Goal: Task Accomplishment & Management: Use online tool/utility

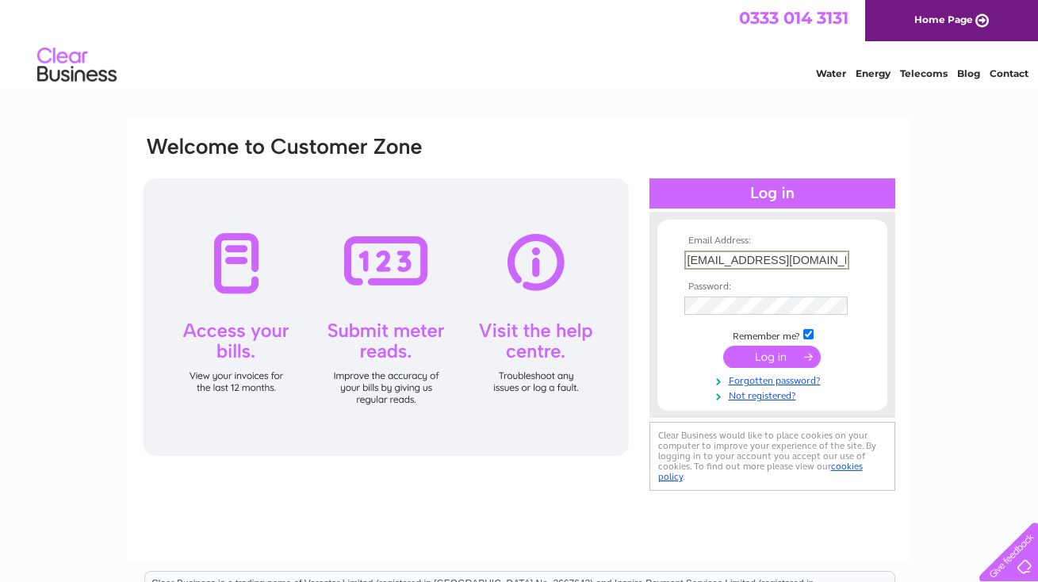
type input "[EMAIL_ADDRESS][DOMAIN_NAME]"
click at [859, 342] on td at bounding box center [772, 355] width 184 height 30
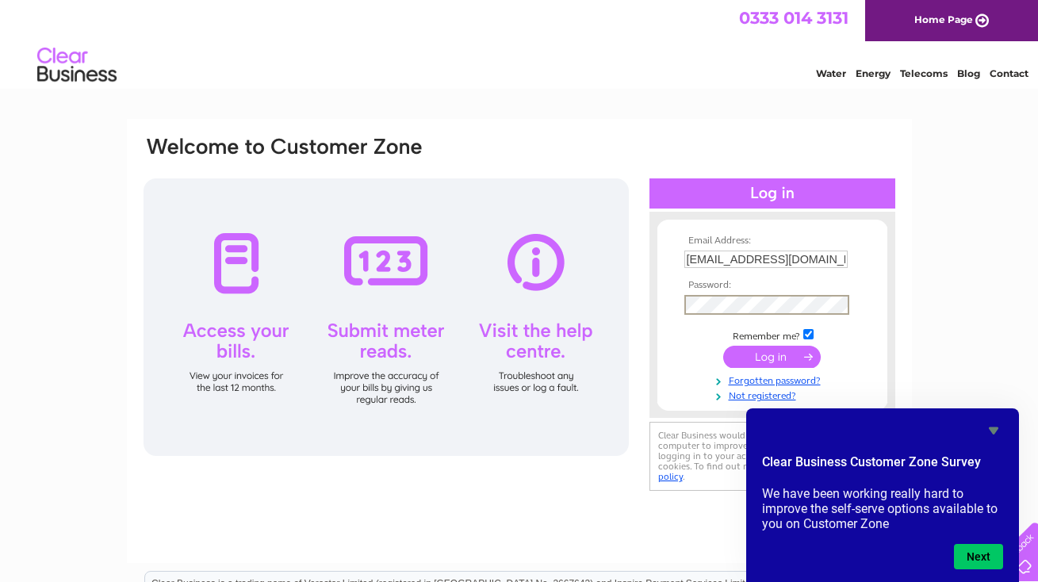
click at [1009, 339] on div "Email Address: drcharlottecant@gmail.com Password: Forgotten password?" at bounding box center [519, 476] width 1038 height 715
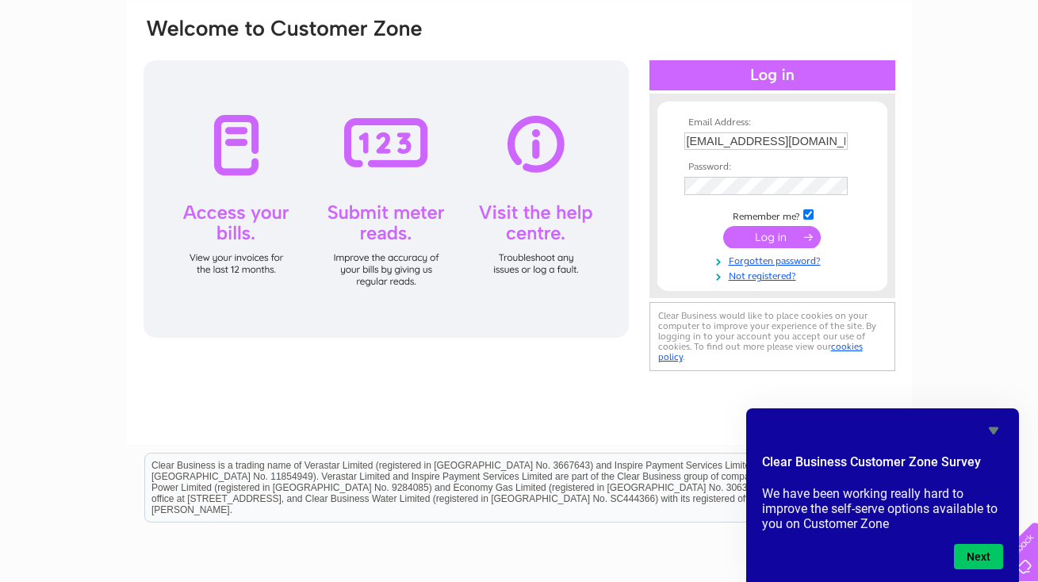
scroll to position [116, 0]
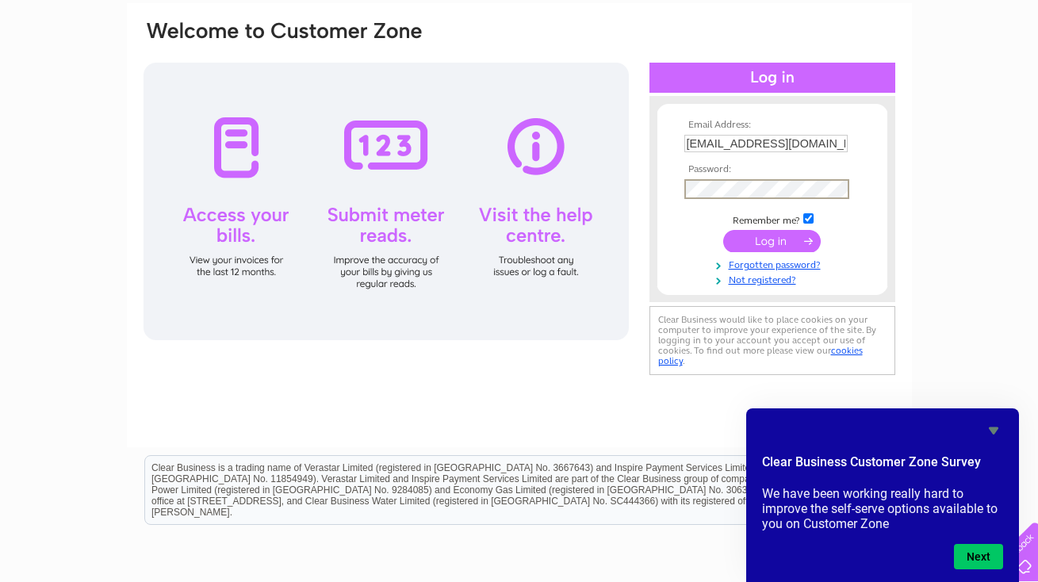
click at [830, 143] on input "[EMAIL_ADDRESS][DOMAIN_NAME]" at bounding box center [765, 143] width 163 height 17
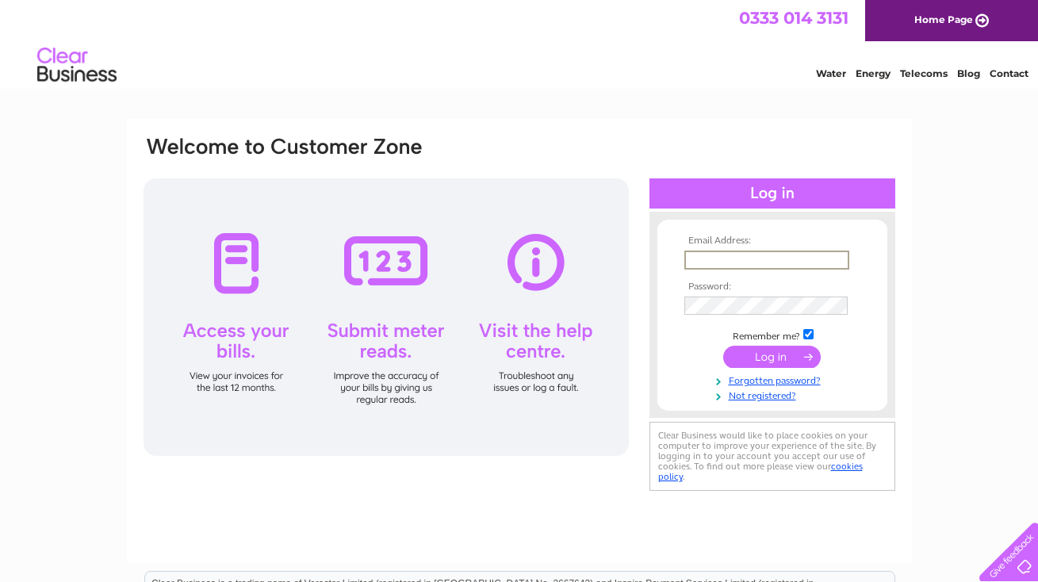
click at [839, 260] on input "text" at bounding box center [766, 260] width 165 height 19
click at [832, 259] on input "text" at bounding box center [766, 260] width 165 height 19
click at [744, 262] on input "text" at bounding box center [766, 260] width 165 height 19
type input "[EMAIL_ADDRESS][DOMAIN_NAME]"
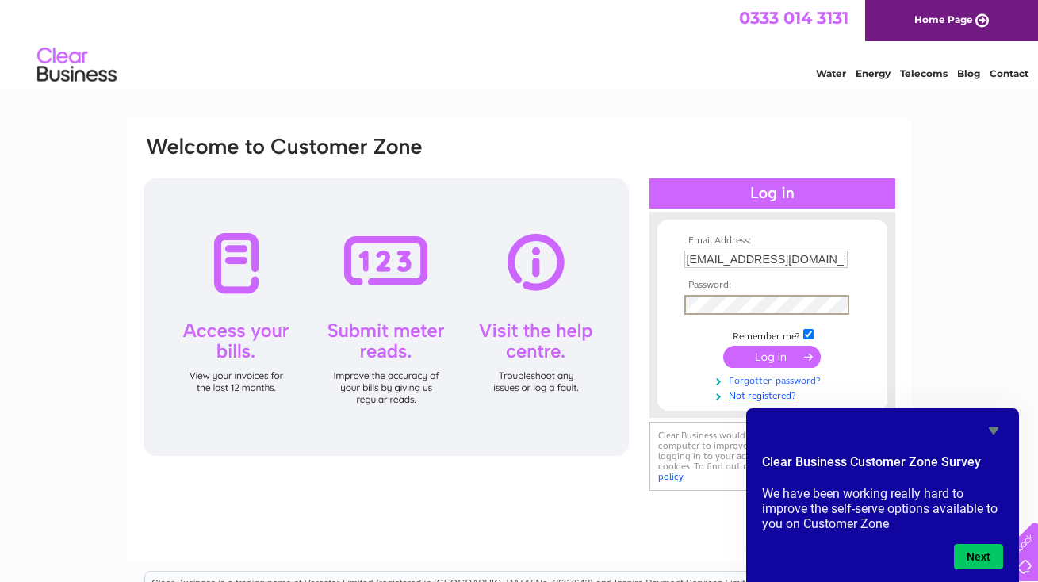
click at [778, 376] on link "Forgotten password?" at bounding box center [774, 379] width 180 height 15
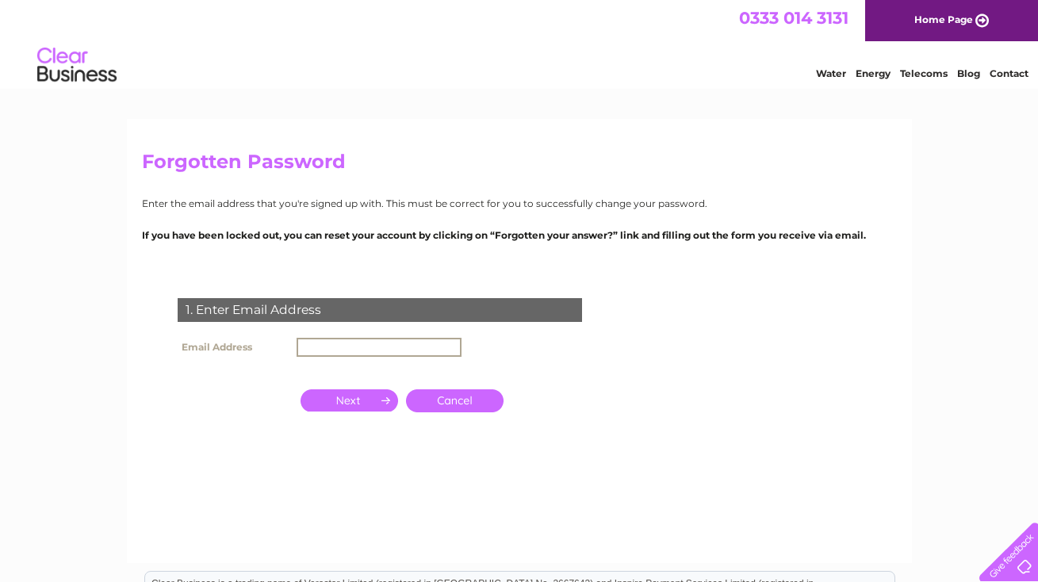
click at [318, 338] on input "text" at bounding box center [378, 347] width 165 height 19
type input "[EMAIL_ADDRESS][DOMAIN_NAME]"
click at [345, 397] on input "button" at bounding box center [349, 399] width 98 height 22
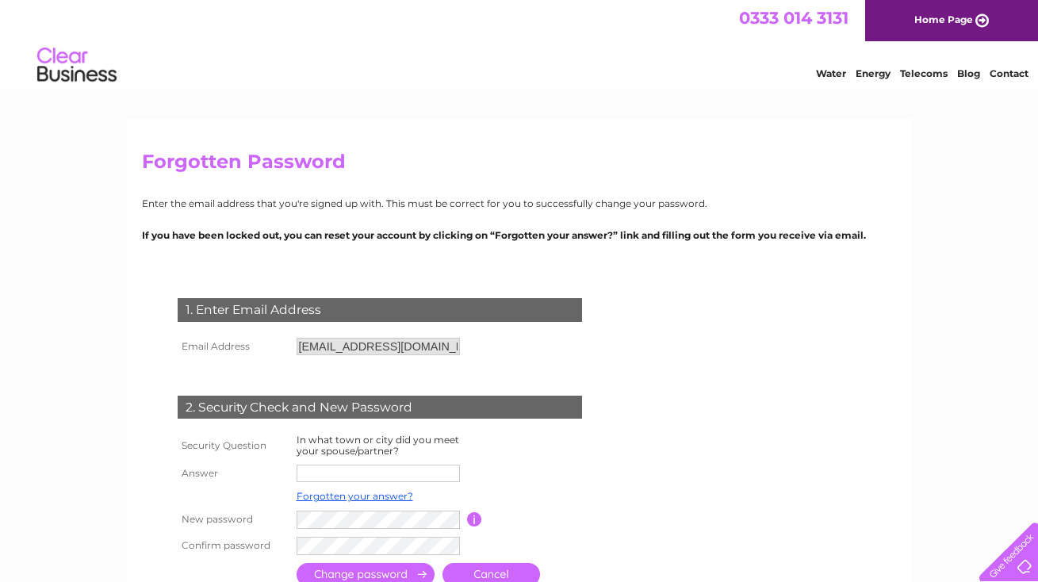
click at [357, 473] on input "text" at bounding box center [377, 473] width 163 height 17
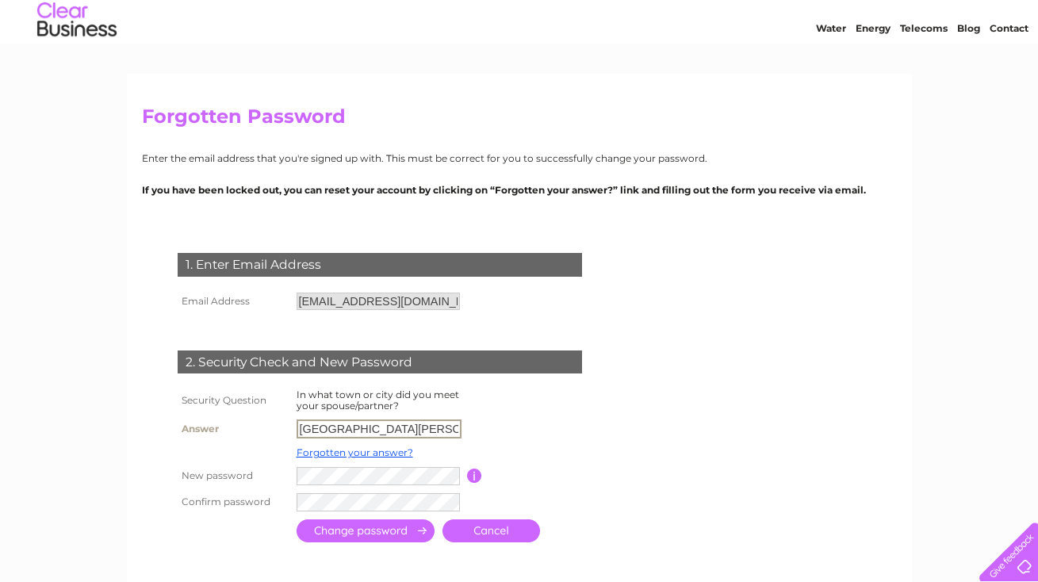
scroll to position [67, 0]
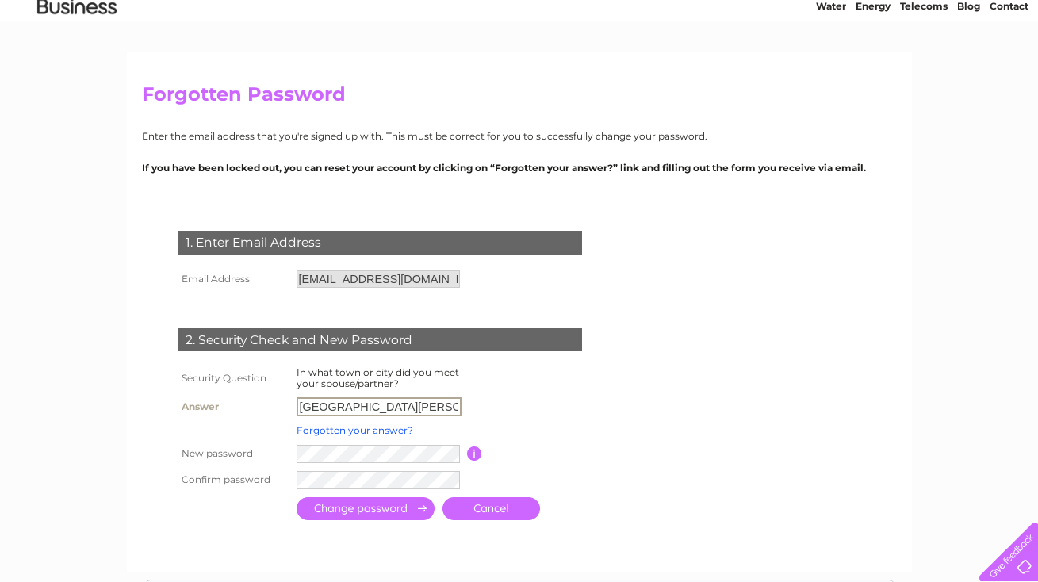
type input "fort william"
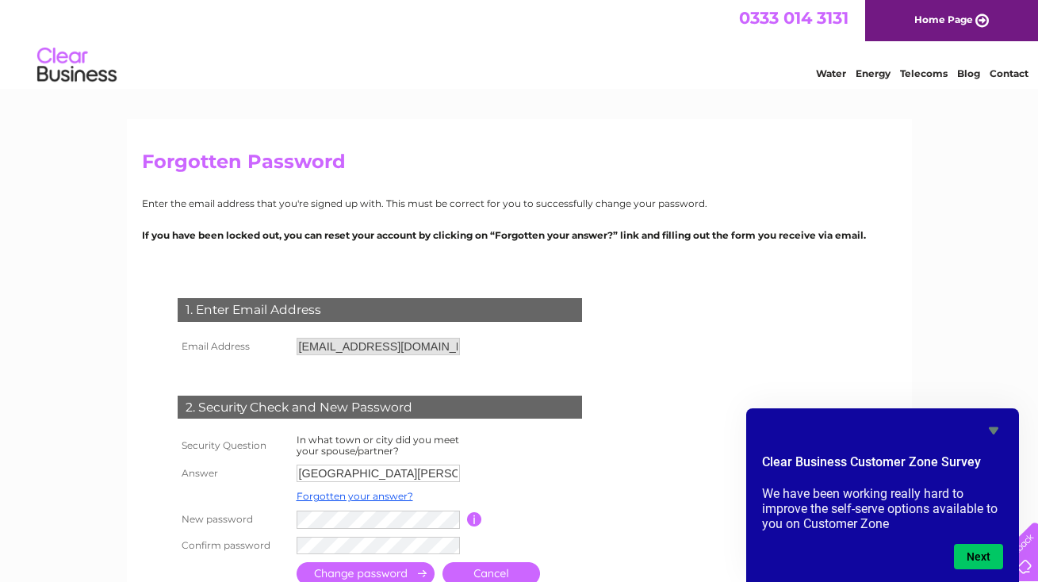
click at [321, 566] on input "submit" at bounding box center [365, 573] width 138 height 23
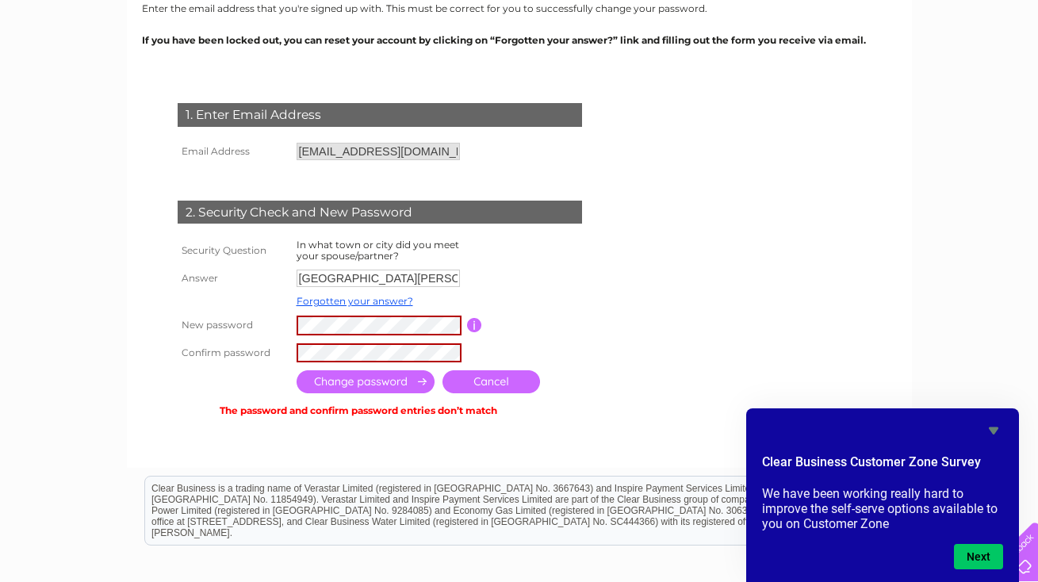
scroll to position [158, 0]
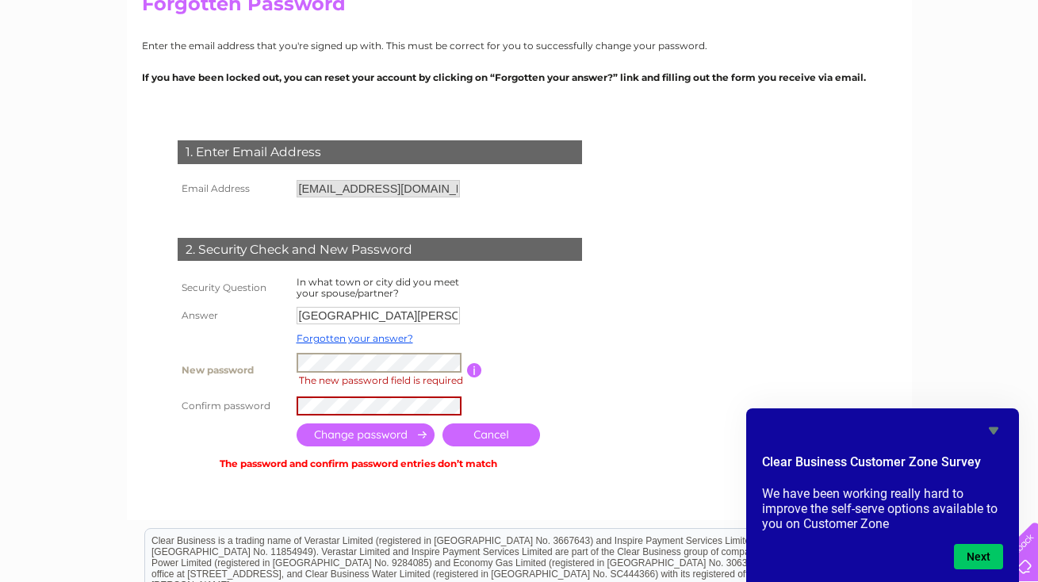
click at [465, 430] on link "Cancel" at bounding box center [491, 434] width 98 height 23
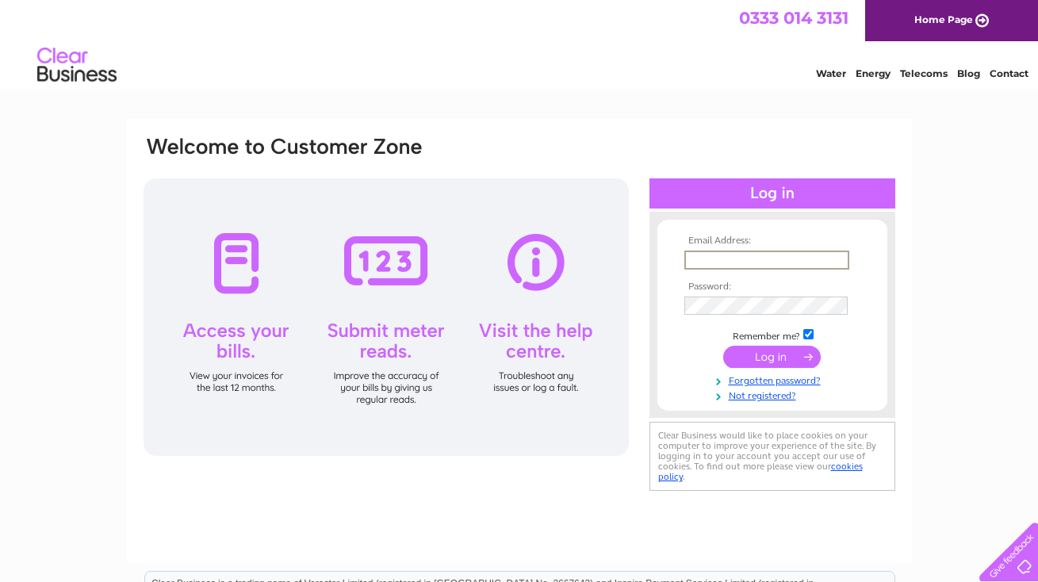
type input "[EMAIL_ADDRESS][DOMAIN_NAME]"
click at [762, 352] on input "submit" at bounding box center [772, 357] width 98 height 22
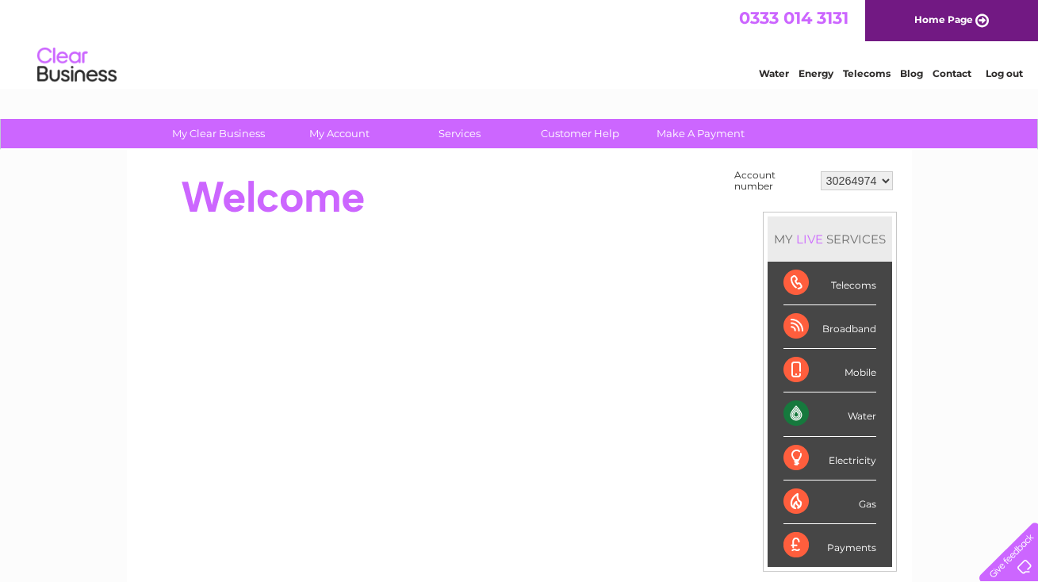
click at [860, 416] on div "Water" at bounding box center [829, 414] width 93 height 44
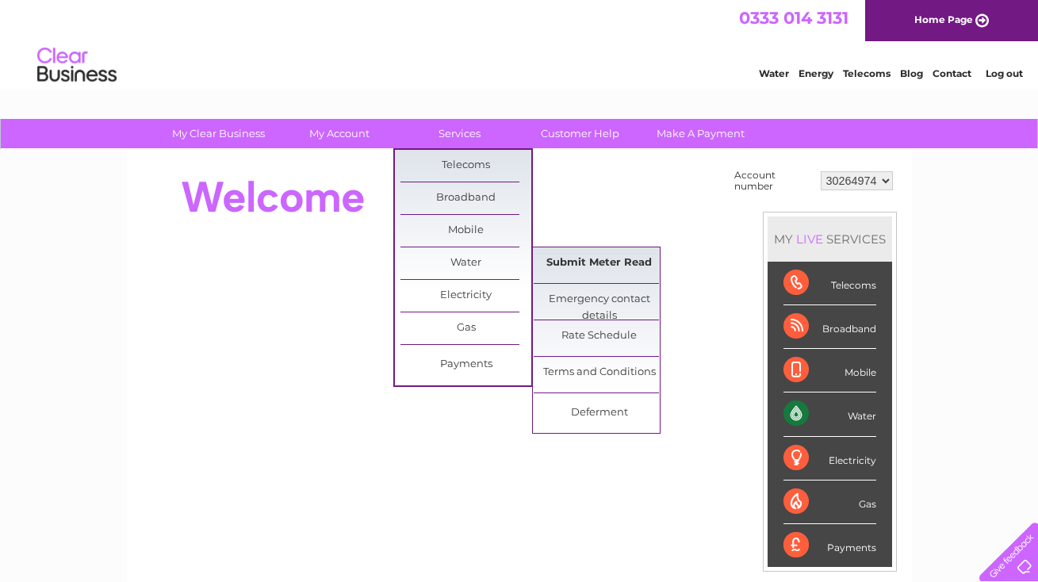
click at [566, 264] on link "Submit Meter Read" at bounding box center [599, 263] width 131 height 32
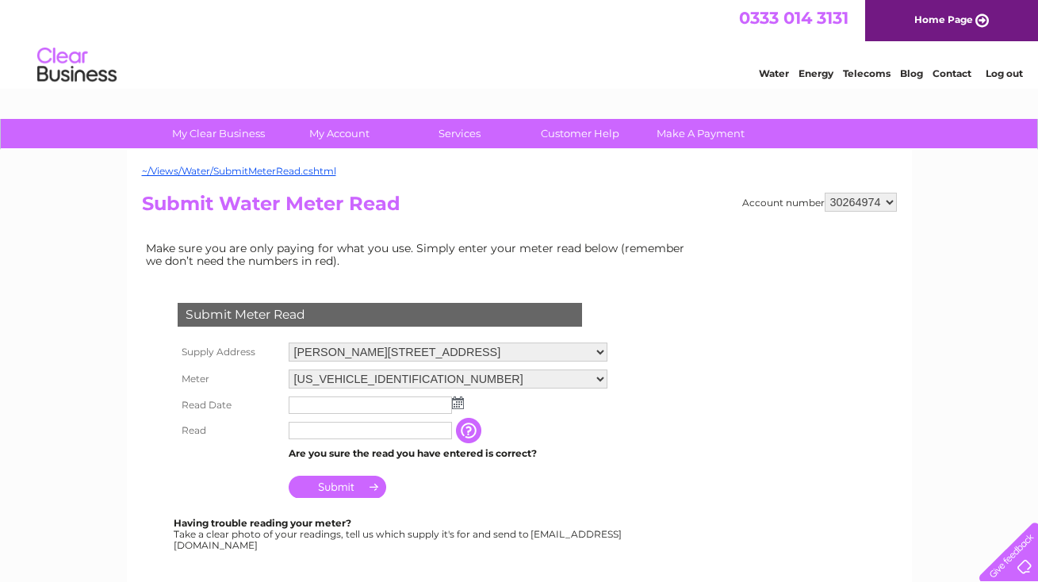
click at [461, 400] on img at bounding box center [458, 402] width 12 height 13
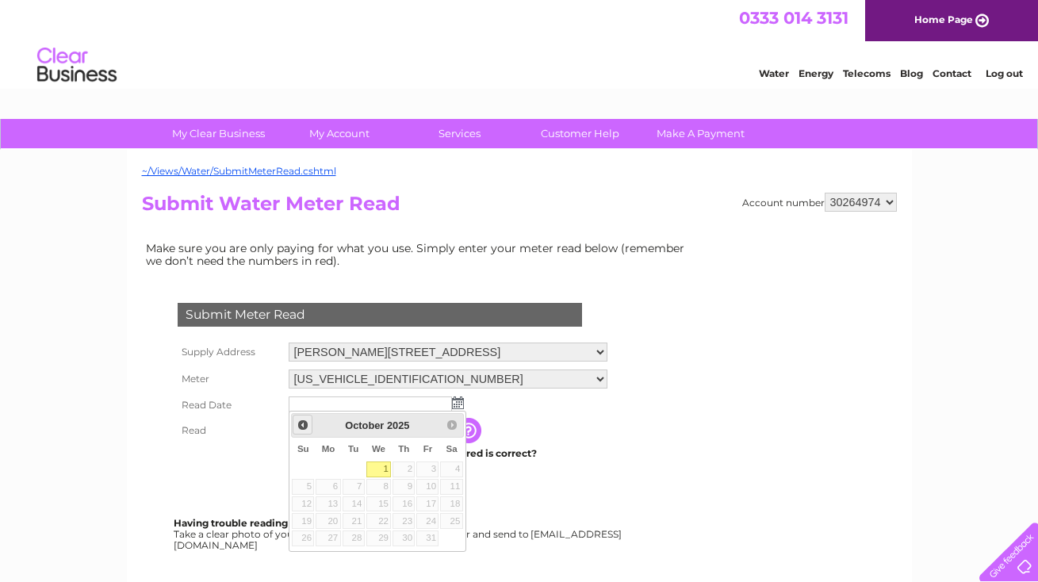
click at [303, 426] on span "Prev" at bounding box center [302, 425] width 13 height 13
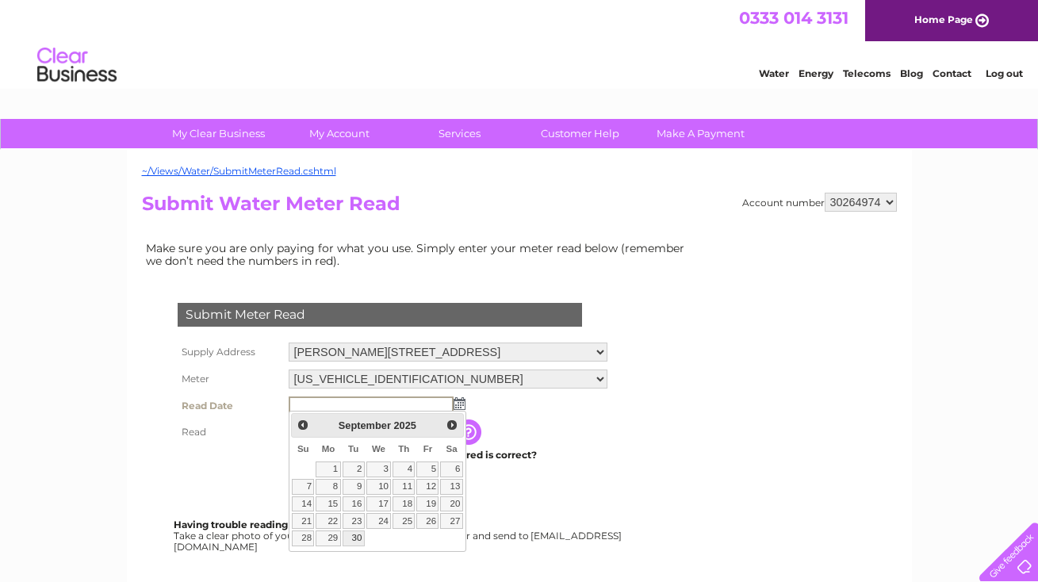
click at [356, 535] on link "30" at bounding box center [353, 538] width 22 height 16
type input "2025/09/30"
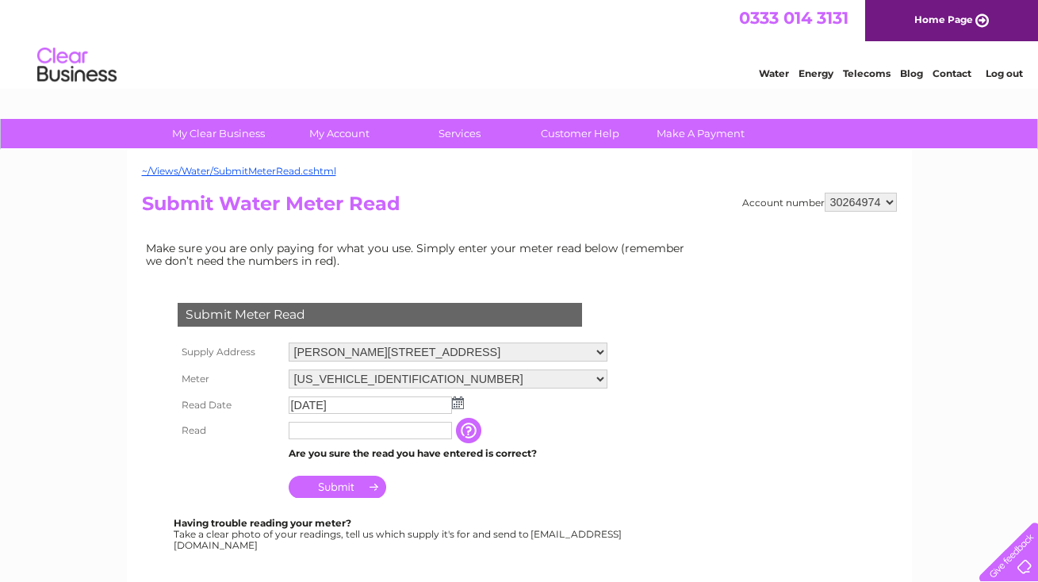
click at [316, 432] on input "text" at bounding box center [370, 430] width 163 height 17
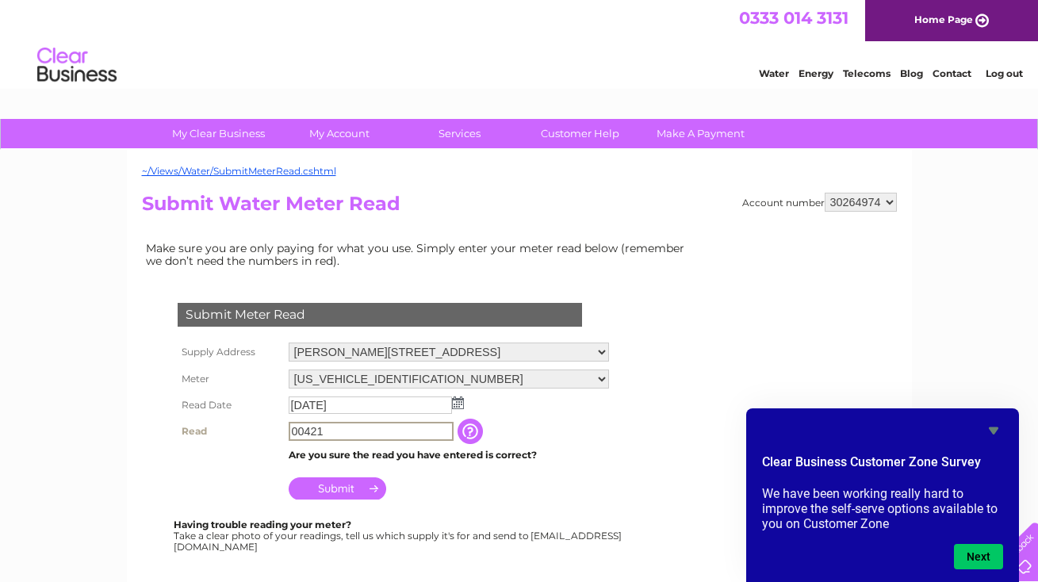
type input "00421"
click at [362, 485] on input "Submit" at bounding box center [338, 487] width 98 height 22
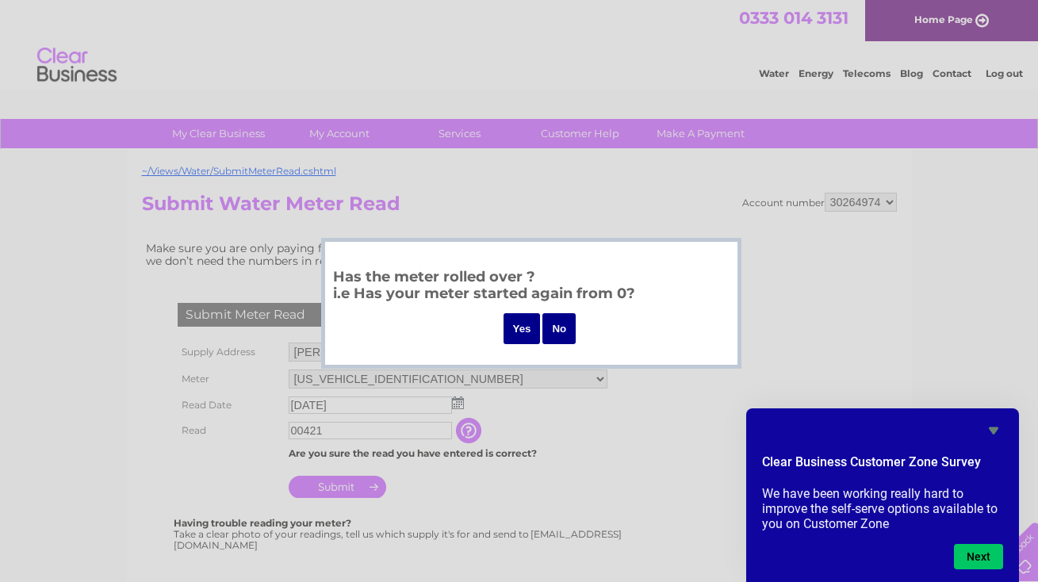
click at [559, 330] on input "No" at bounding box center [558, 328] width 33 height 31
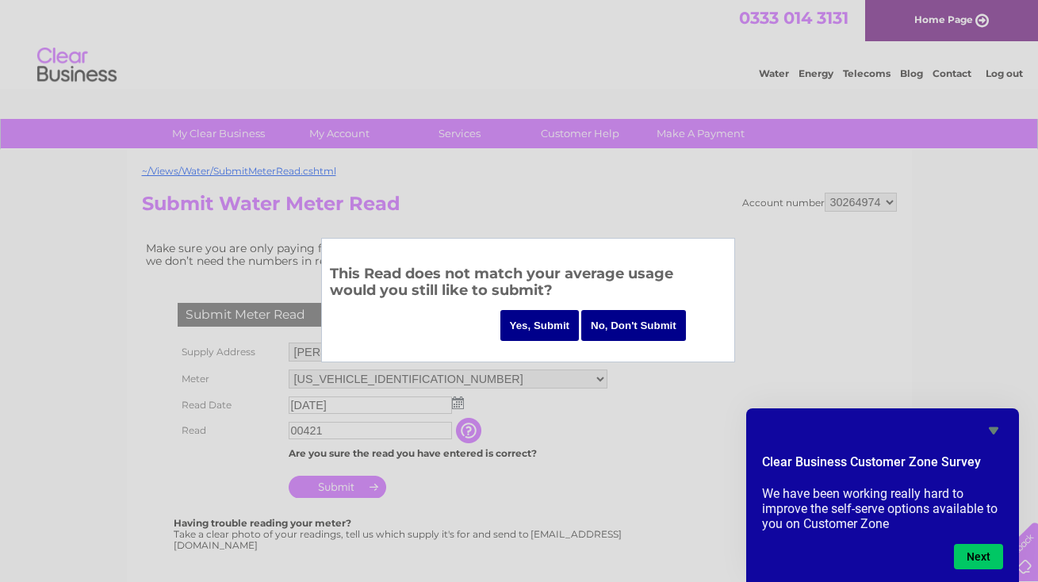
click at [610, 324] on input "No, Don't Submit" at bounding box center [633, 325] width 105 height 31
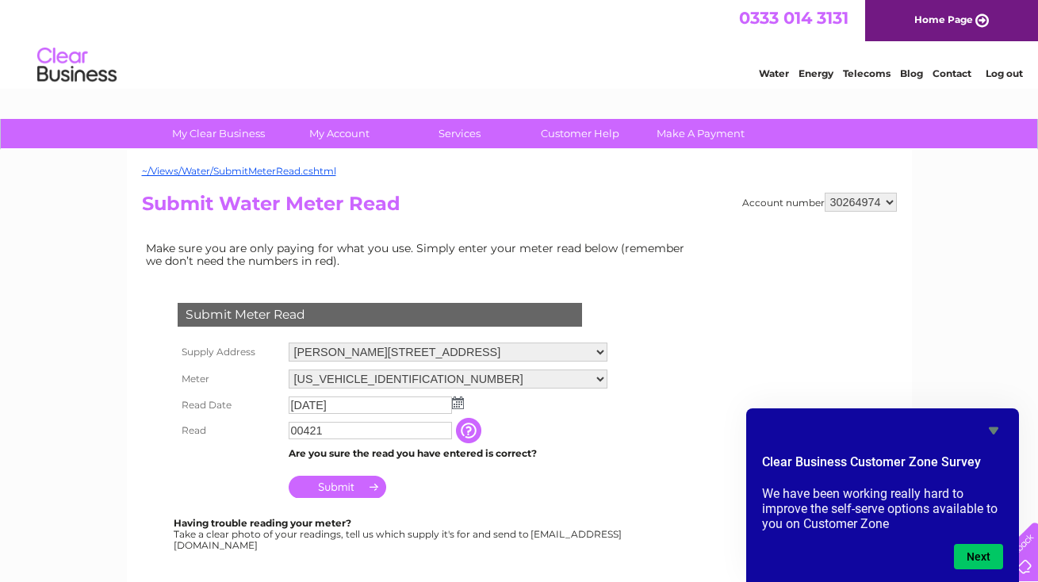
click at [359, 484] on input "Submit" at bounding box center [338, 487] width 98 height 22
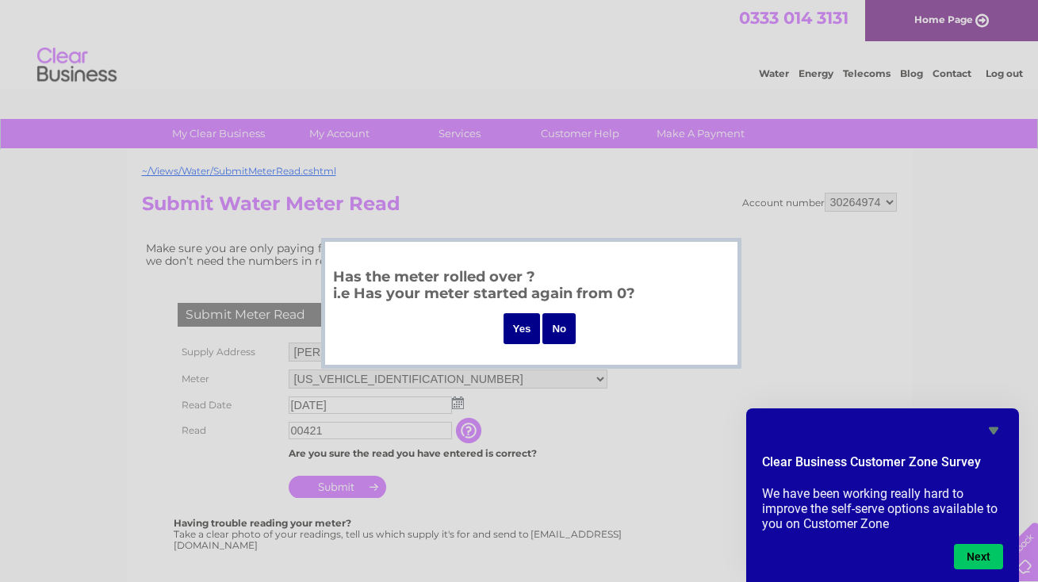
click at [511, 325] on input "Yes" at bounding box center [521, 328] width 37 height 31
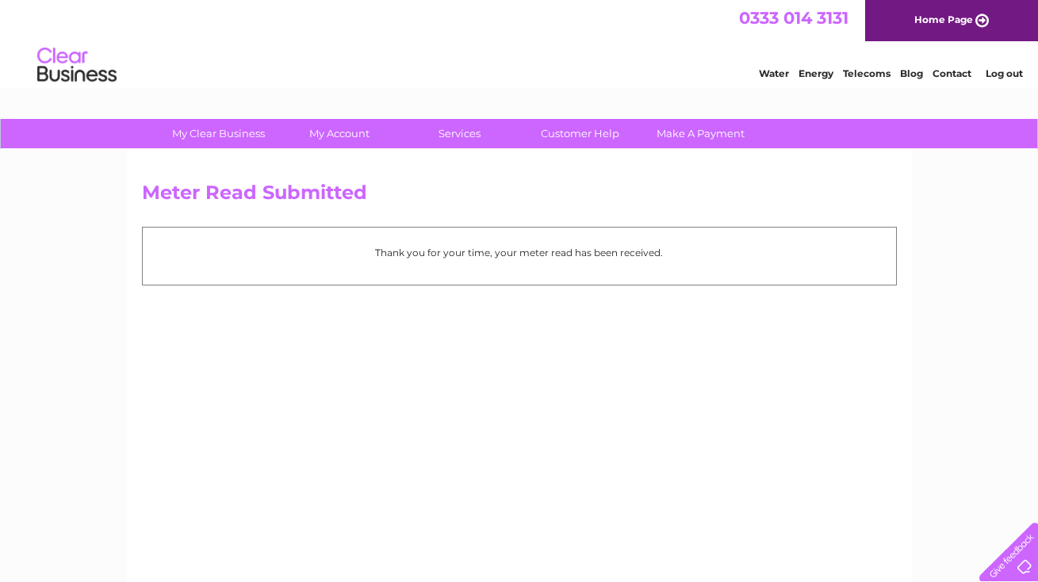
click at [1012, 73] on link "Log out" at bounding box center [1003, 73] width 37 height 12
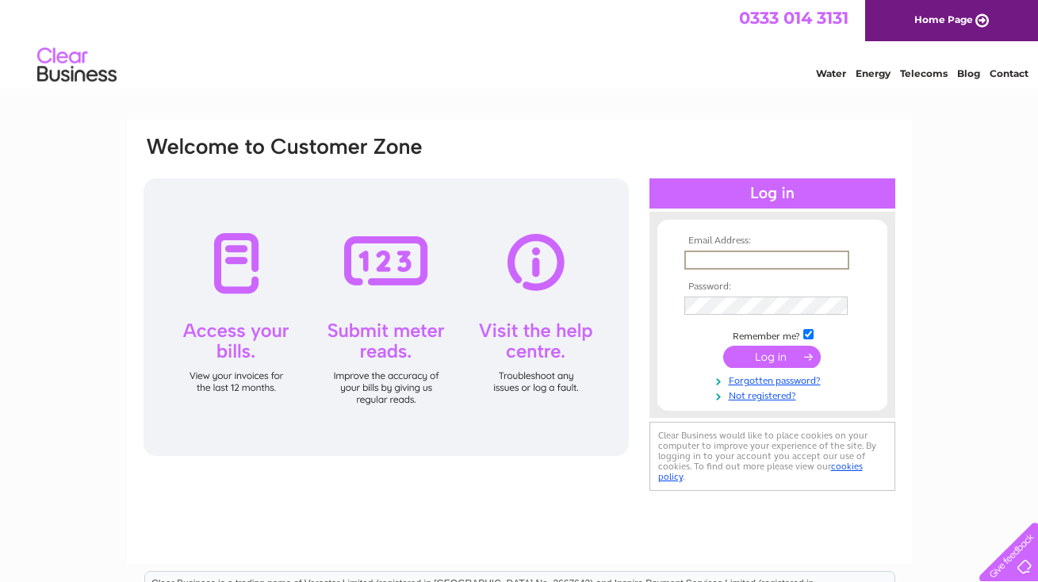
type input "[EMAIL_ADDRESS][DOMAIN_NAME]"
click at [751, 350] on input "submit" at bounding box center [772, 355] width 98 height 22
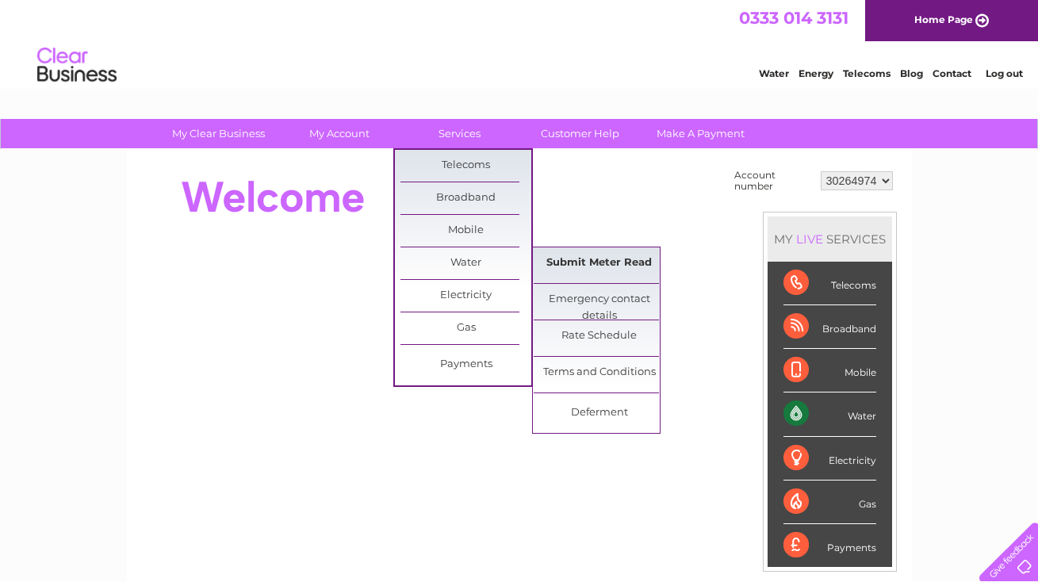
click at [584, 260] on link "Submit Meter Read" at bounding box center [599, 263] width 131 height 32
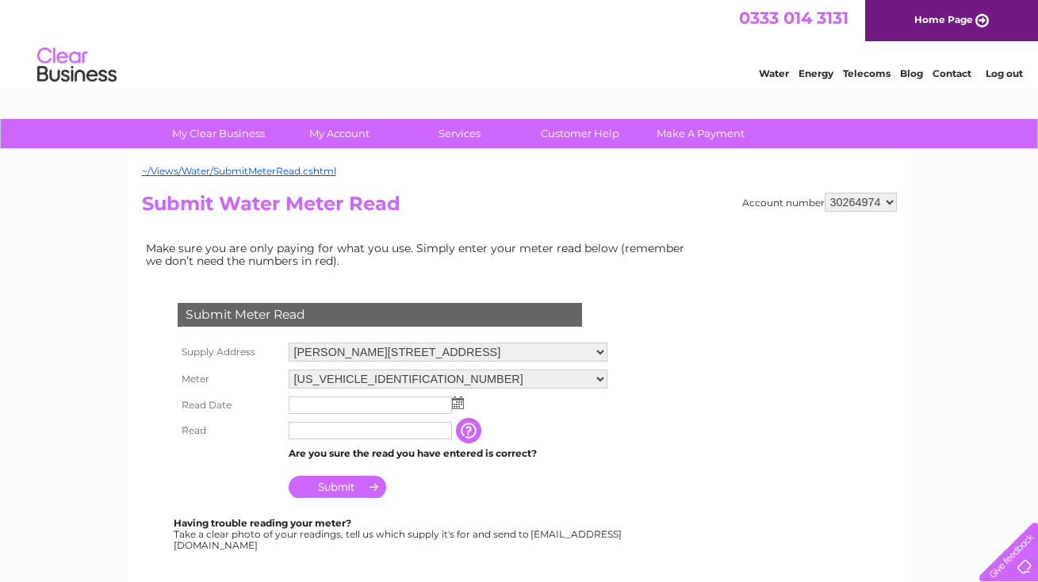
click at [959, 69] on link "Contact" at bounding box center [951, 73] width 39 height 12
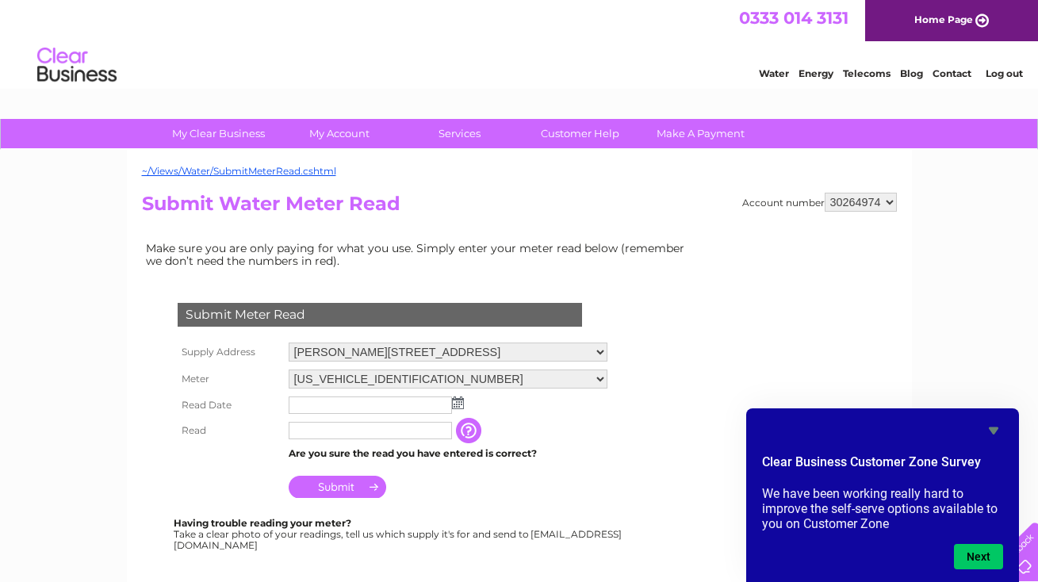
click at [988, 63] on li "Log out" at bounding box center [1005, 73] width 48 height 20
click at [997, 74] on link "Log out" at bounding box center [1003, 73] width 37 height 12
